Goal: Transaction & Acquisition: Obtain resource

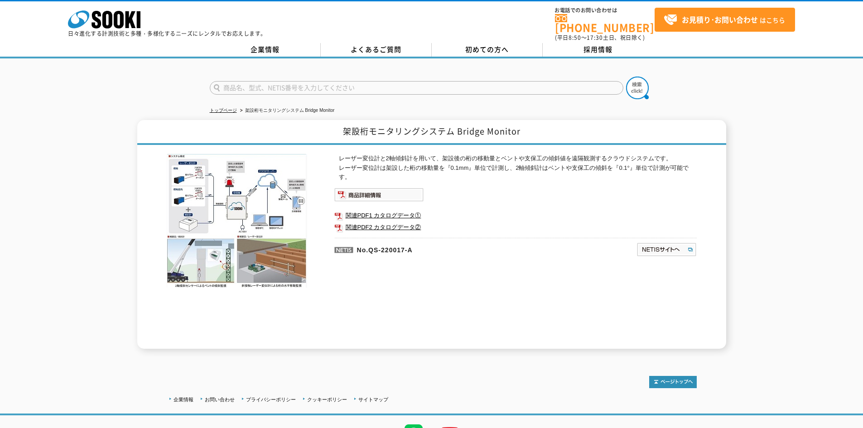
click at [386, 210] on link "関連PDF1 カタログデータ①" at bounding box center [515, 216] width 362 height 12
click at [386, 221] on link "関連PDF2 カタログデータ②" at bounding box center [515, 227] width 362 height 12
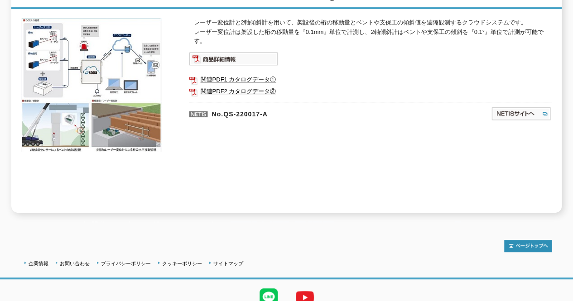
click at [242, 86] on link "関連PDF2 カタログデータ②" at bounding box center [370, 92] width 362 height 12
